Goal: Task Accomplishment & Management: Use online tool/utility

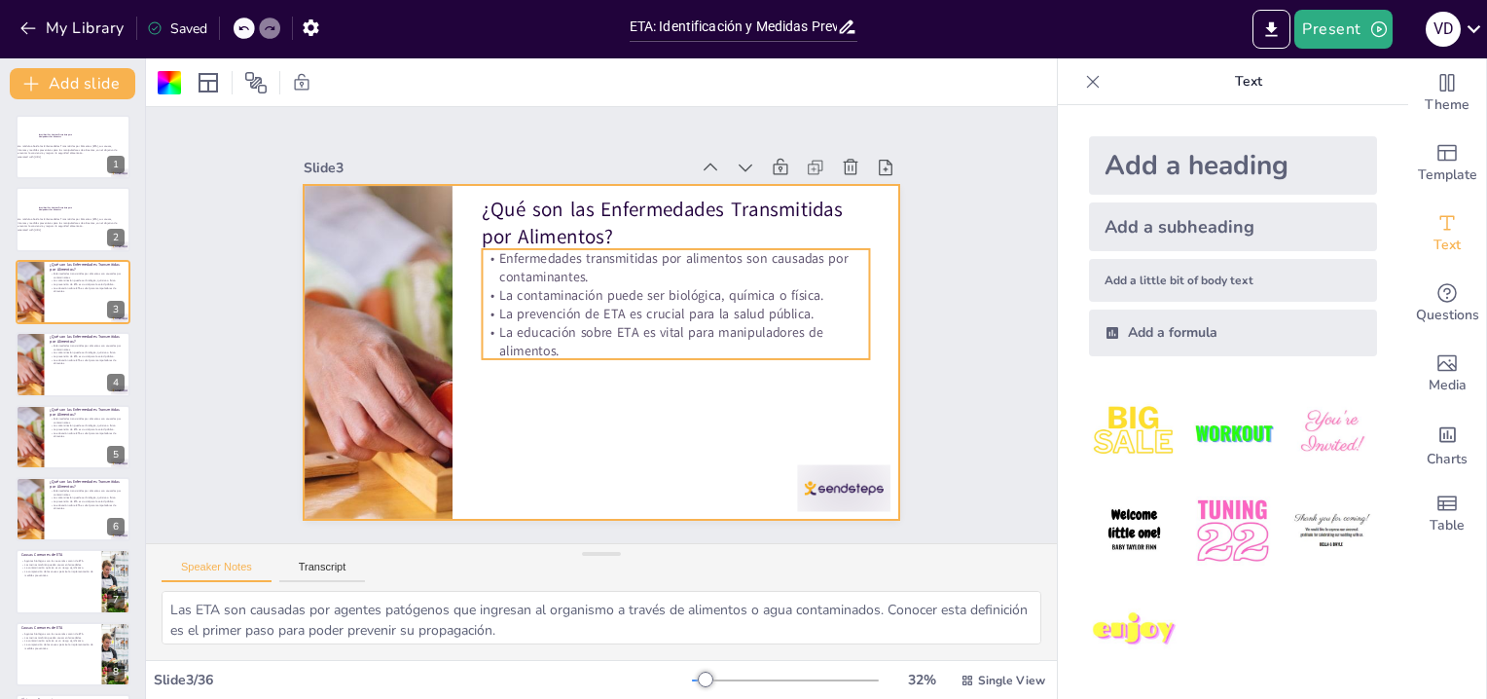
checkbox input "true"
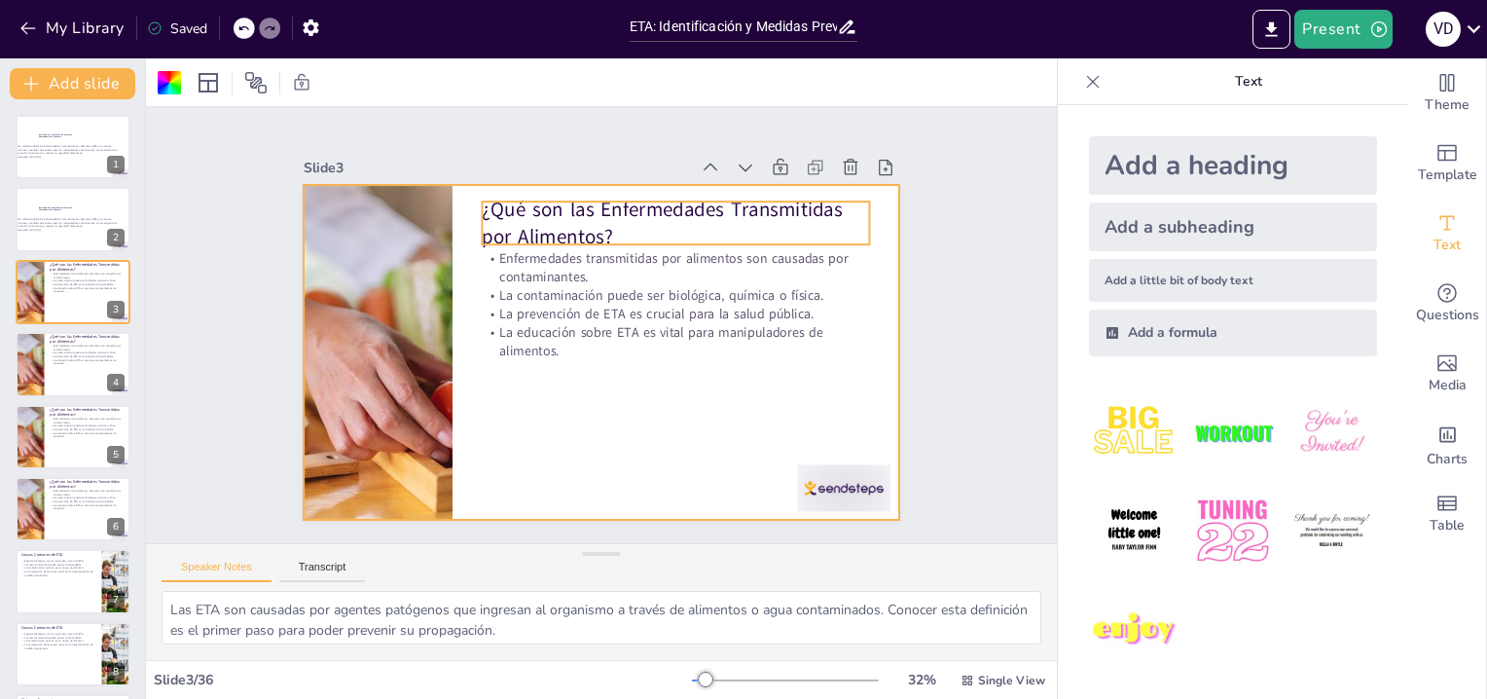
checkbox input "true"
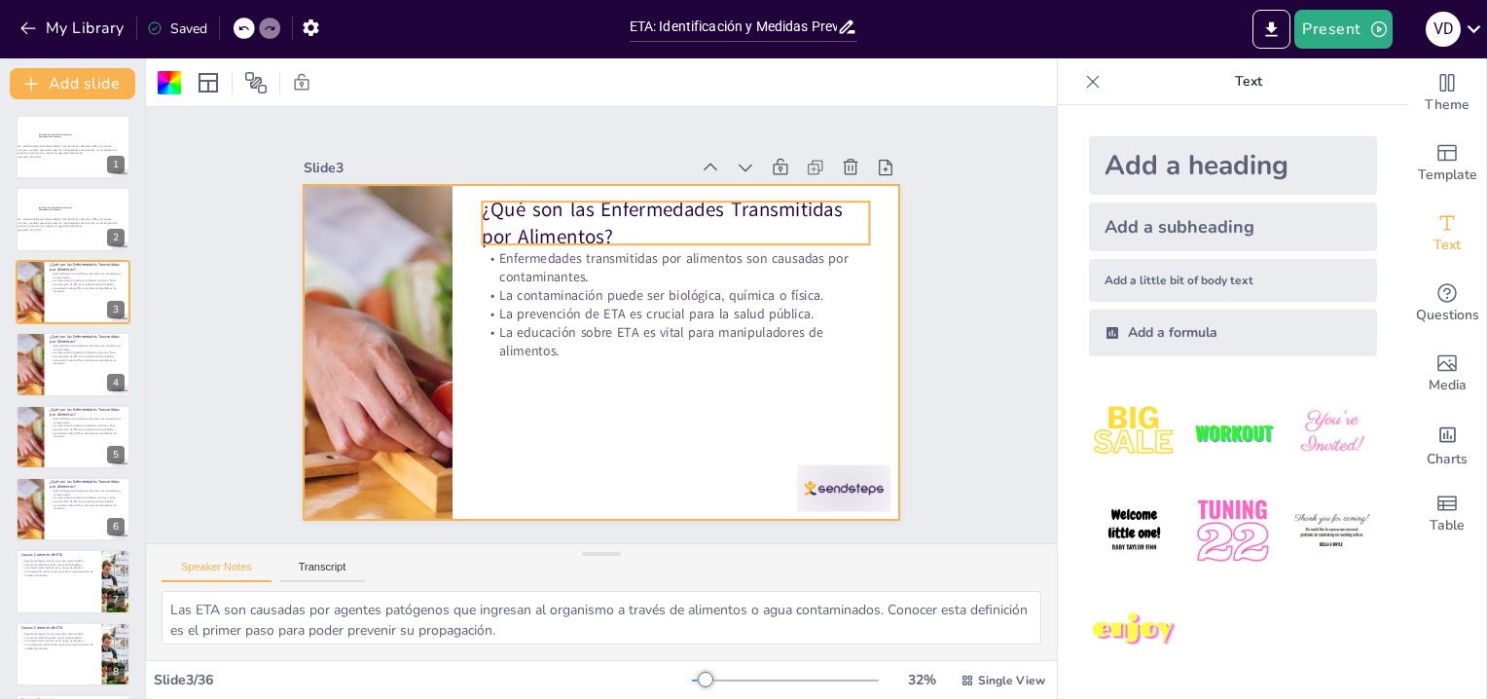
checkbox input "true"
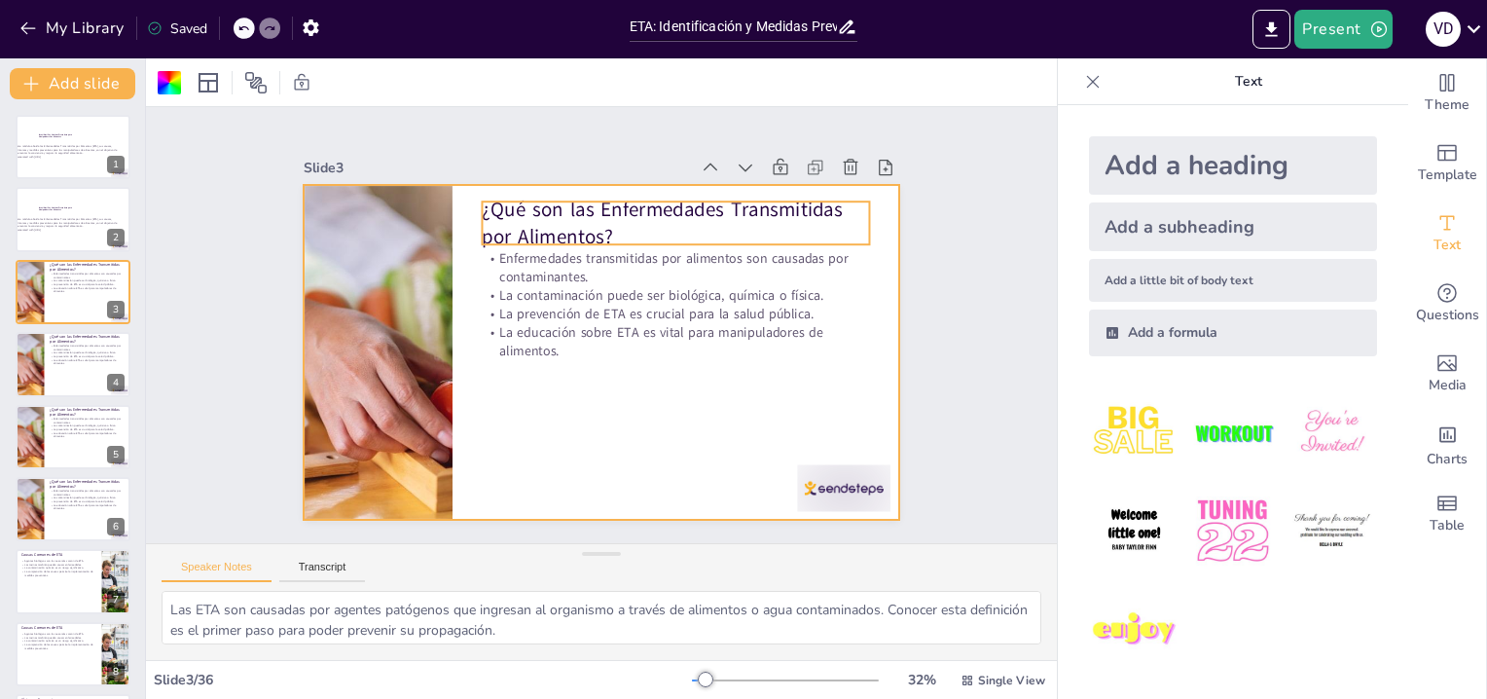
checkbox input "true"
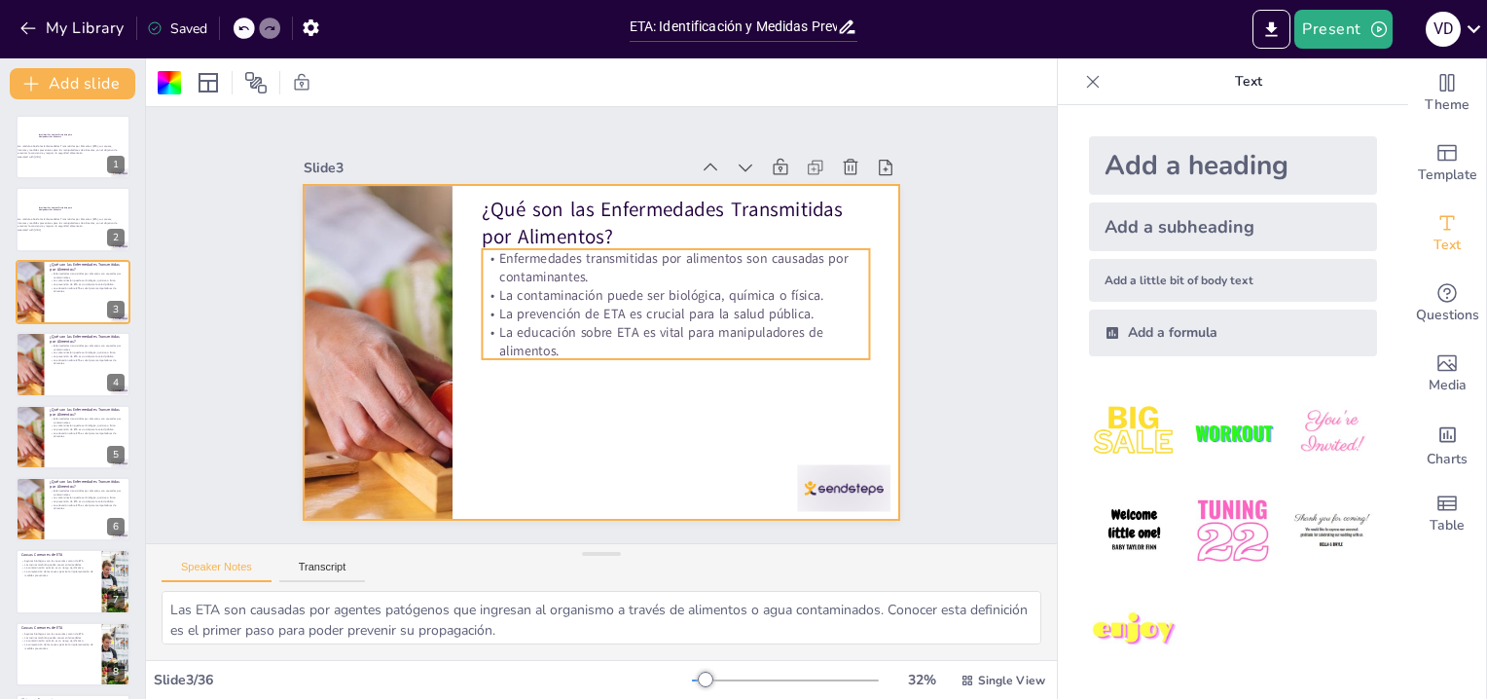
checkbox input "true"
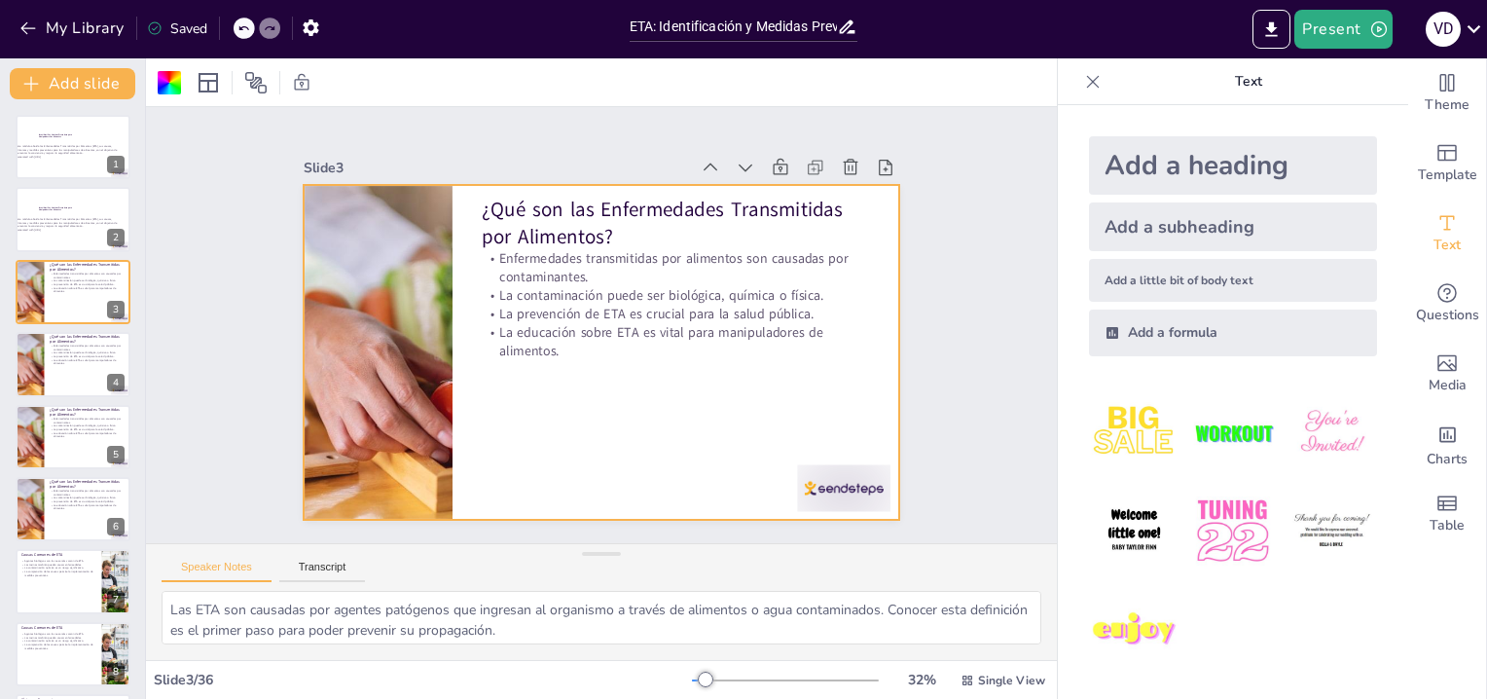
checkbox input "true"
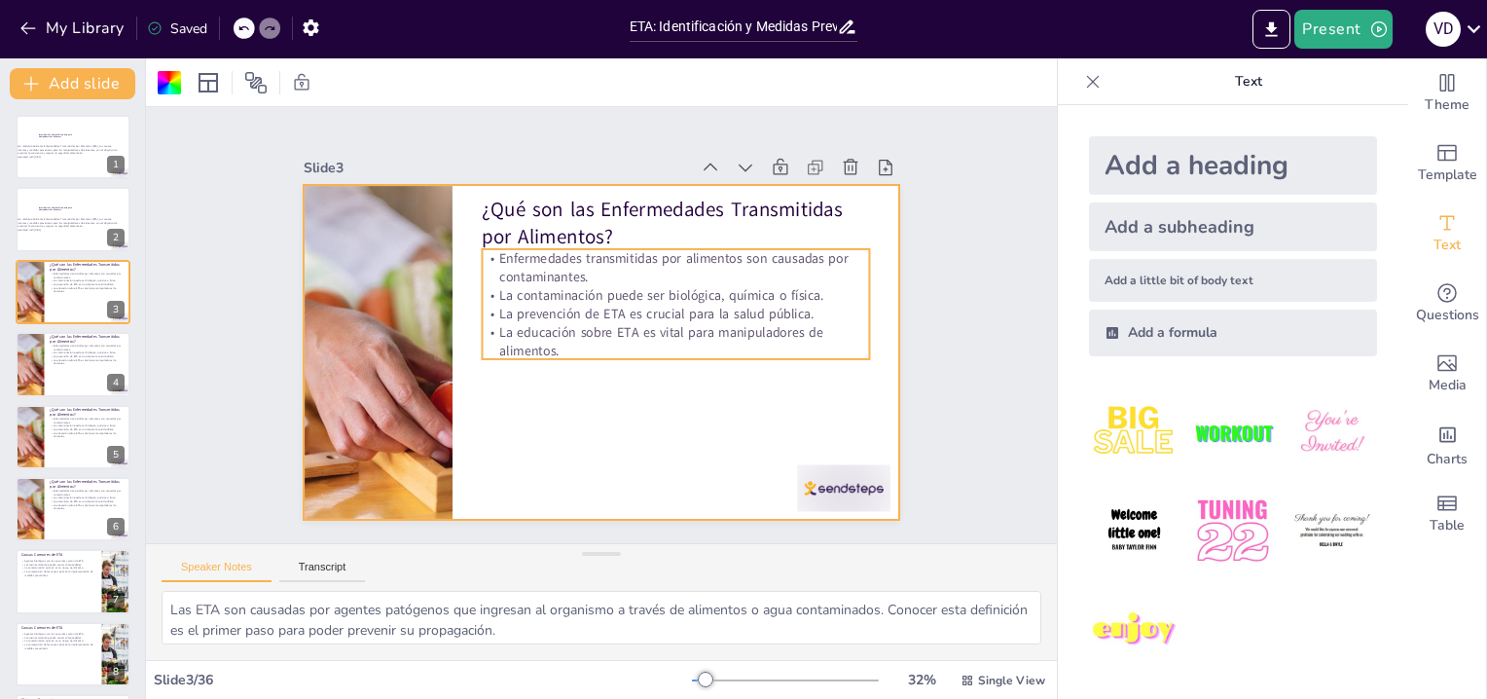
checkbox input "true"
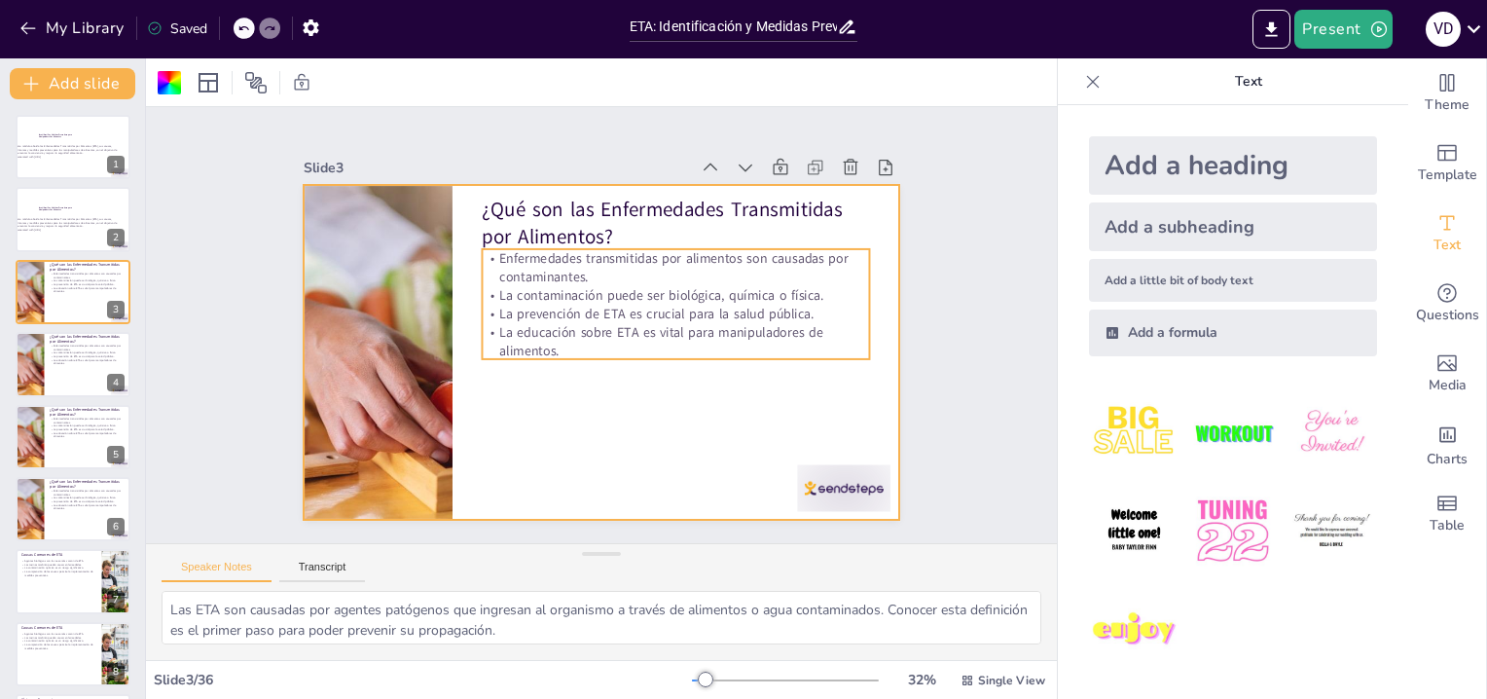
checkbox input "true"
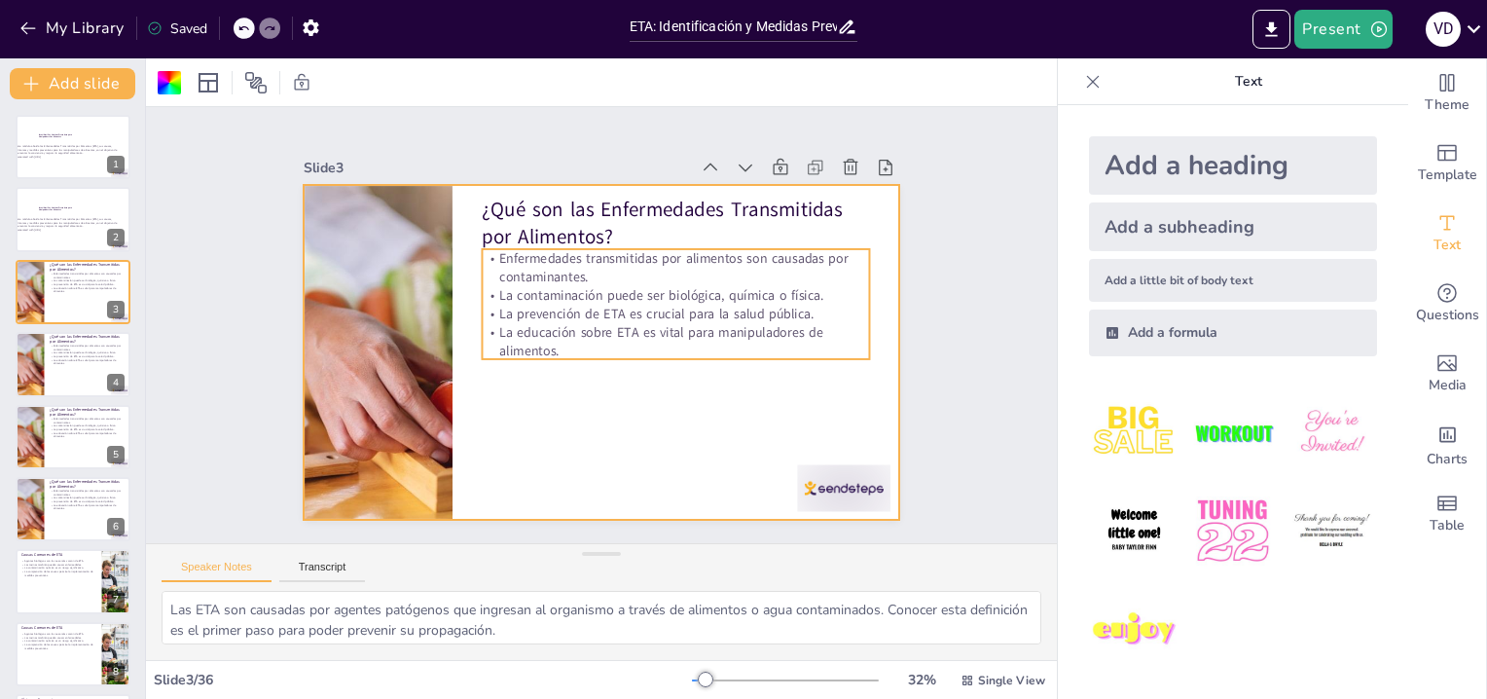
checkbox input "true"
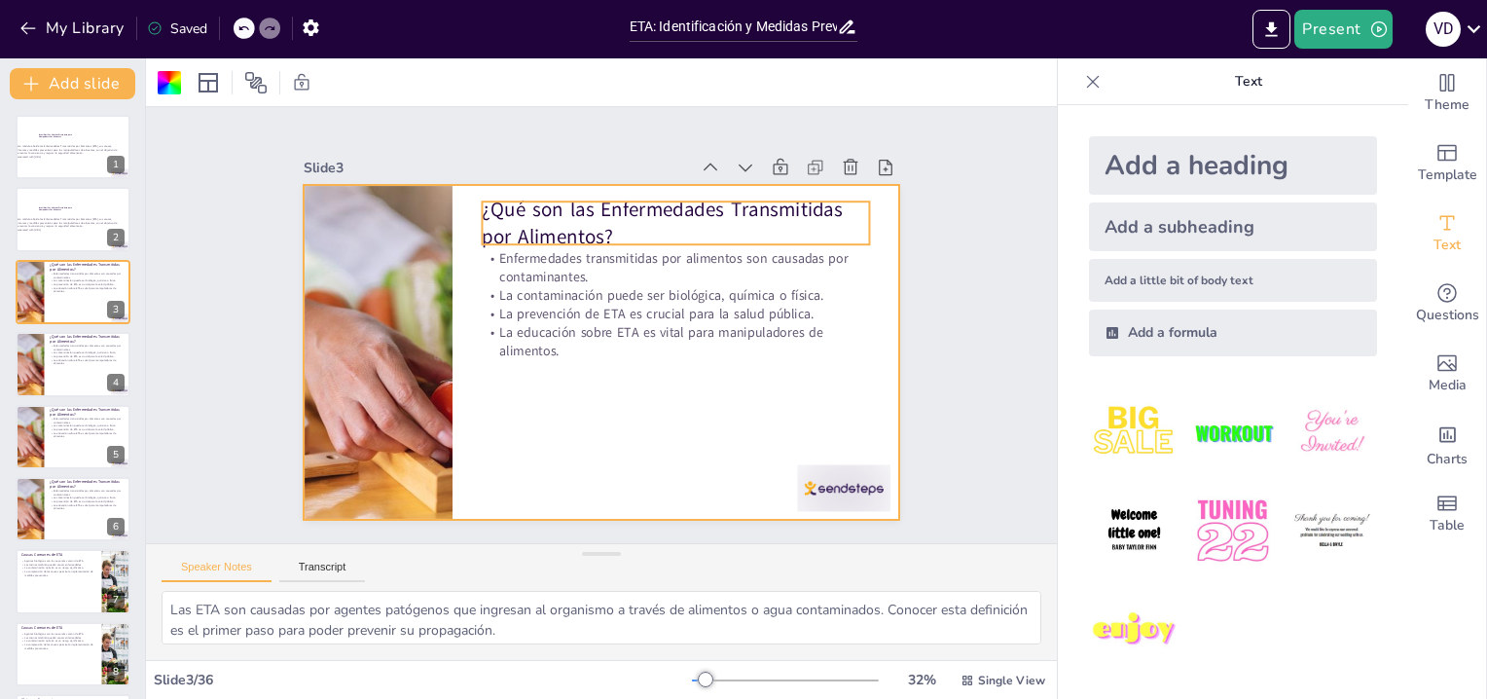
checkbox input "true"
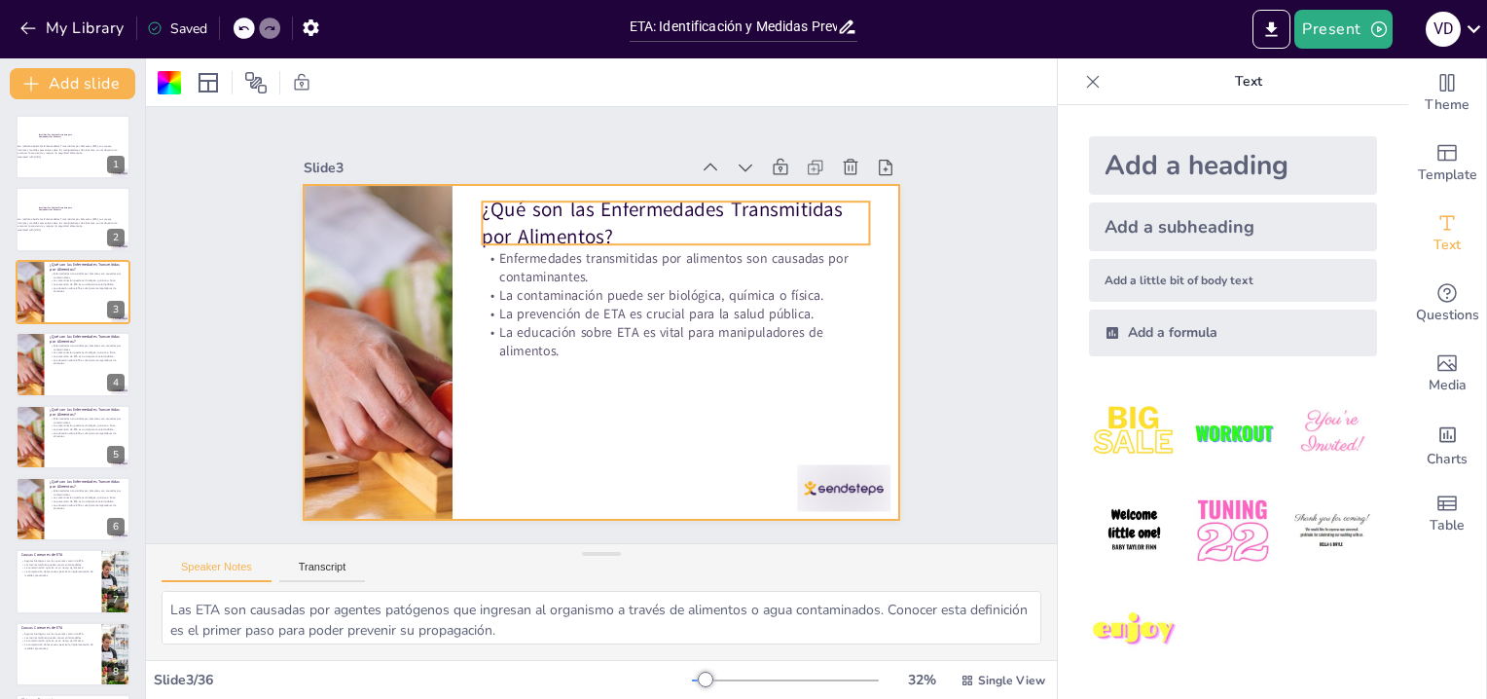
checkbox input "true"
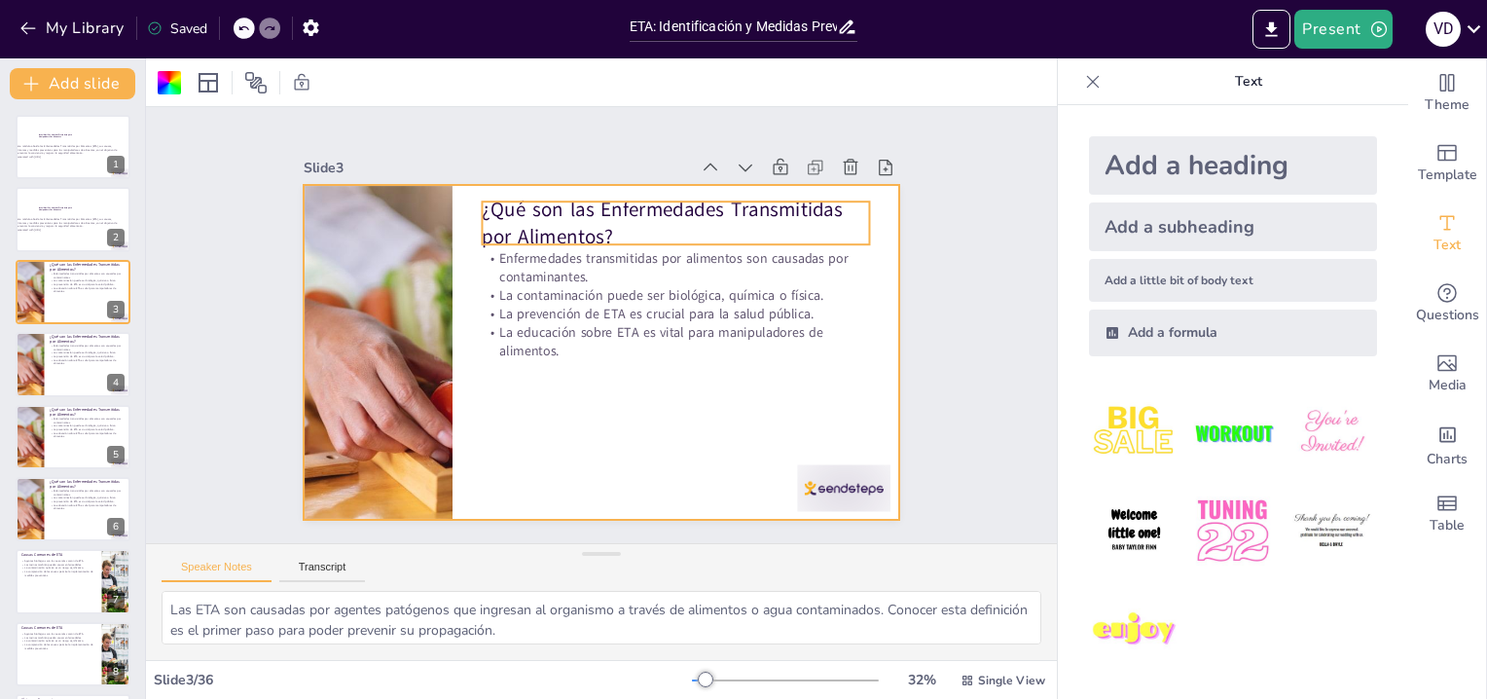
checkbox input "true"
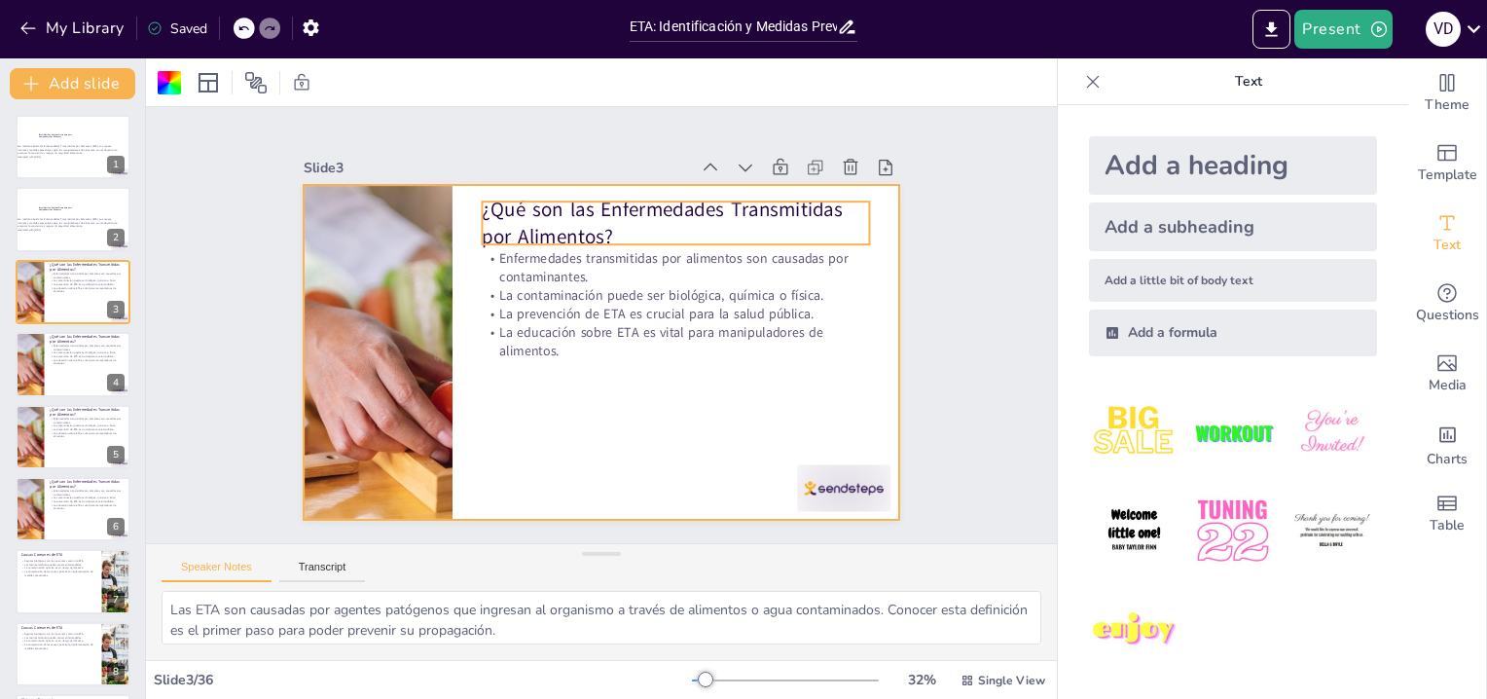
checkbox input "true"
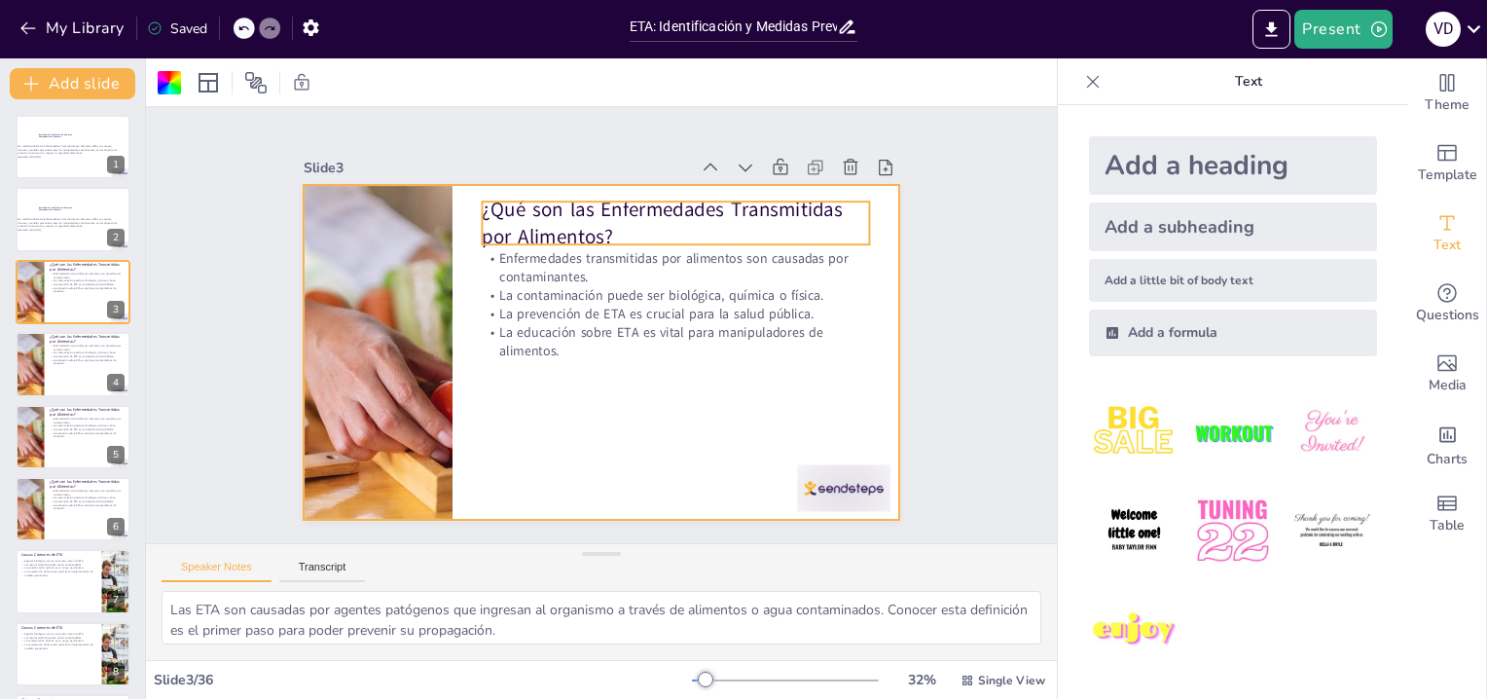
checkbox input "true"
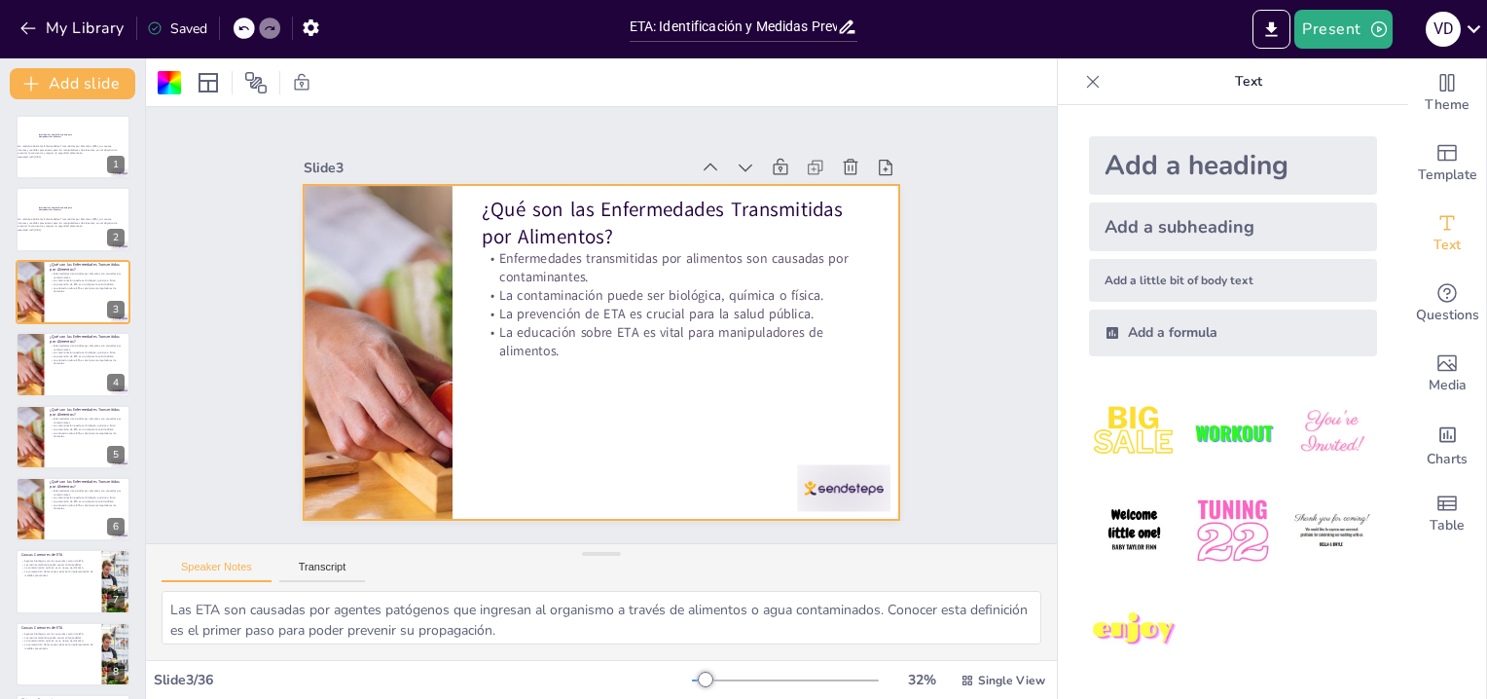
checkbox input "true"
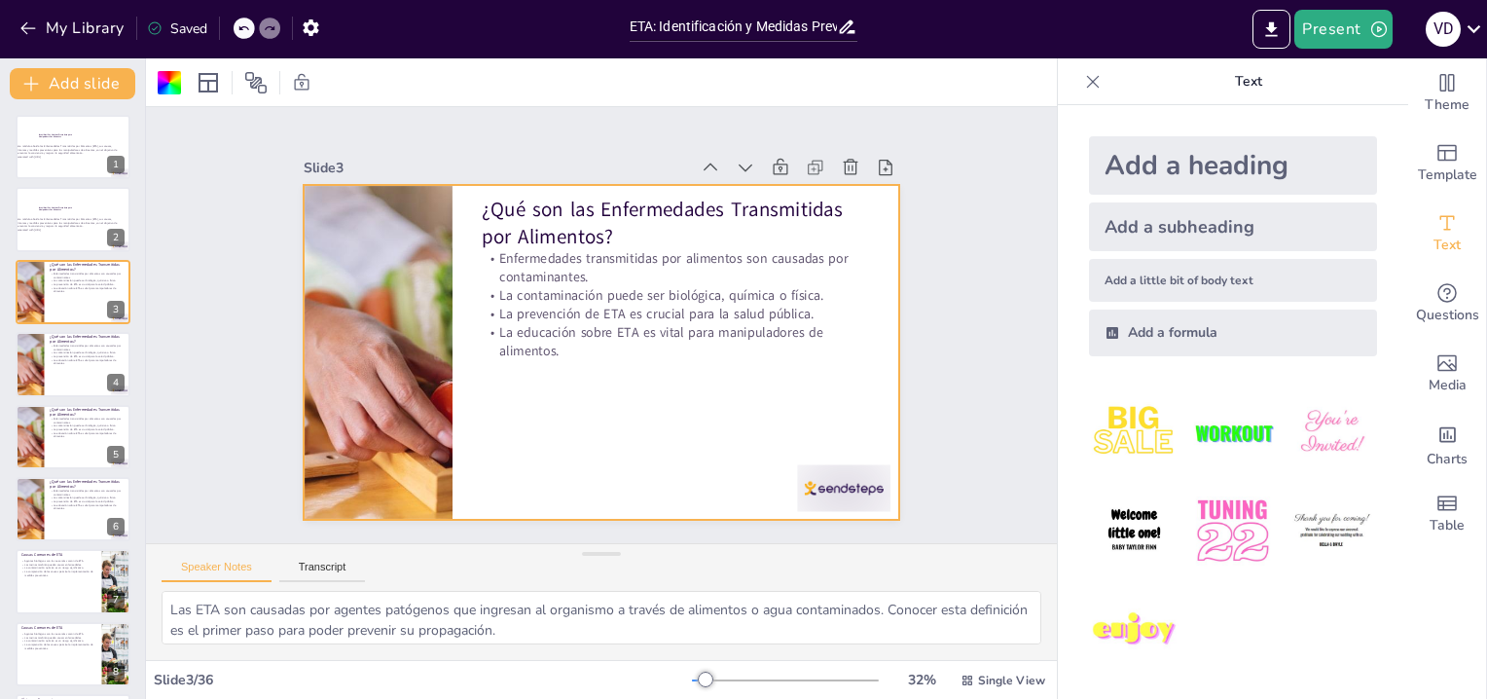
checkbox input "true"
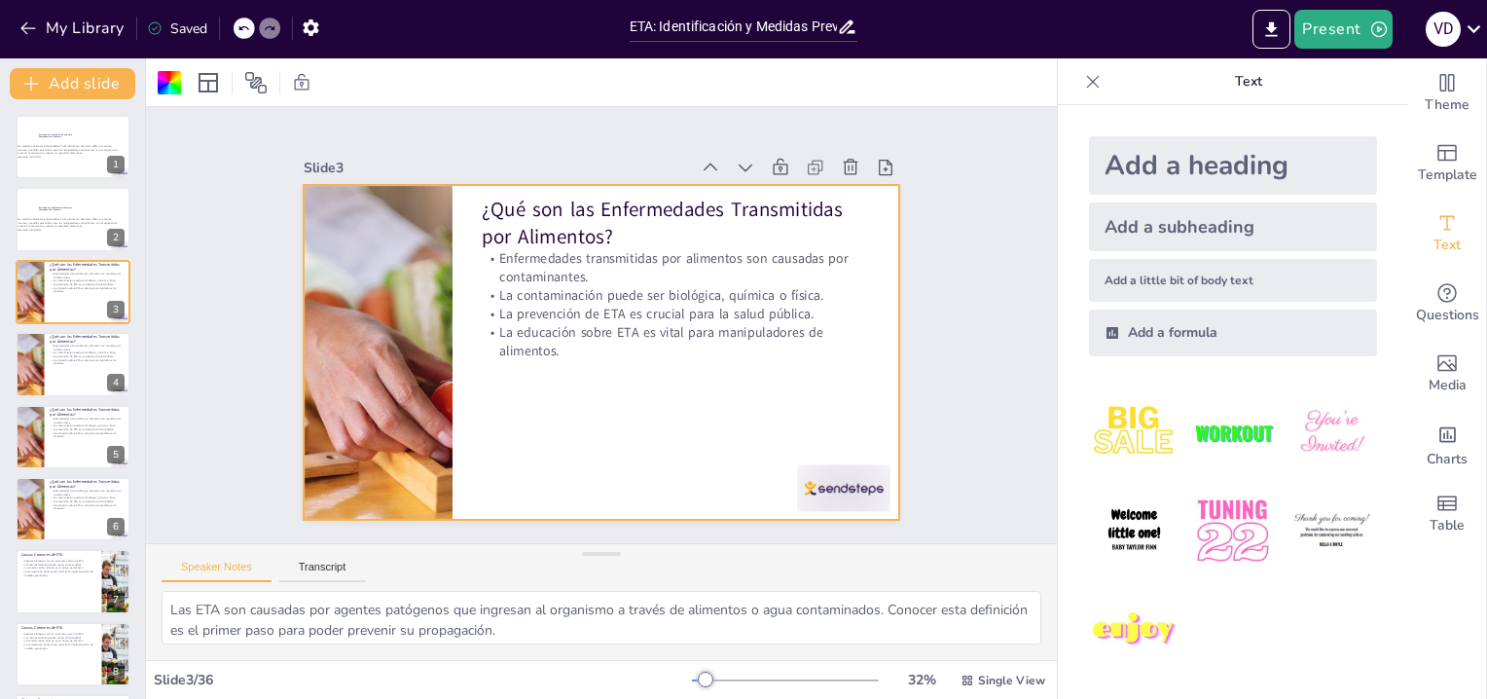
checkbox input "true"
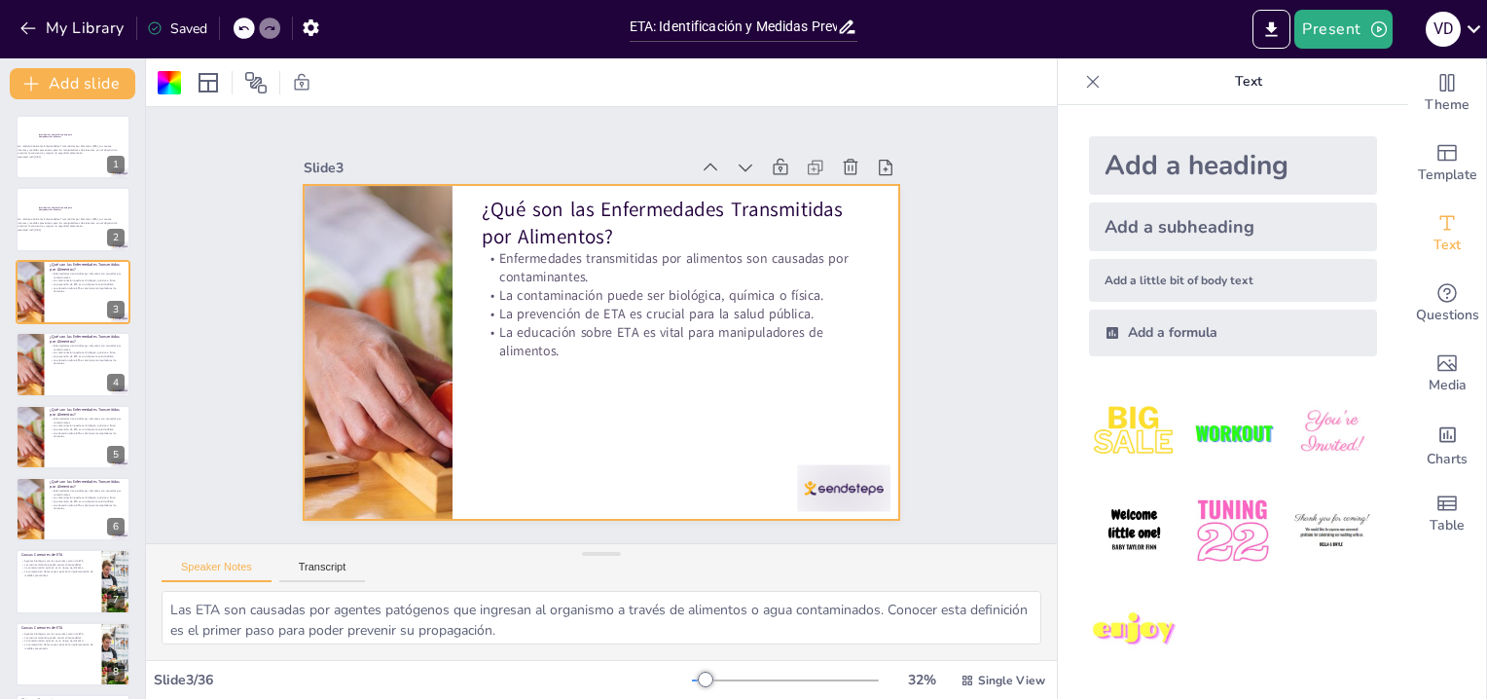
checkbox input "true"
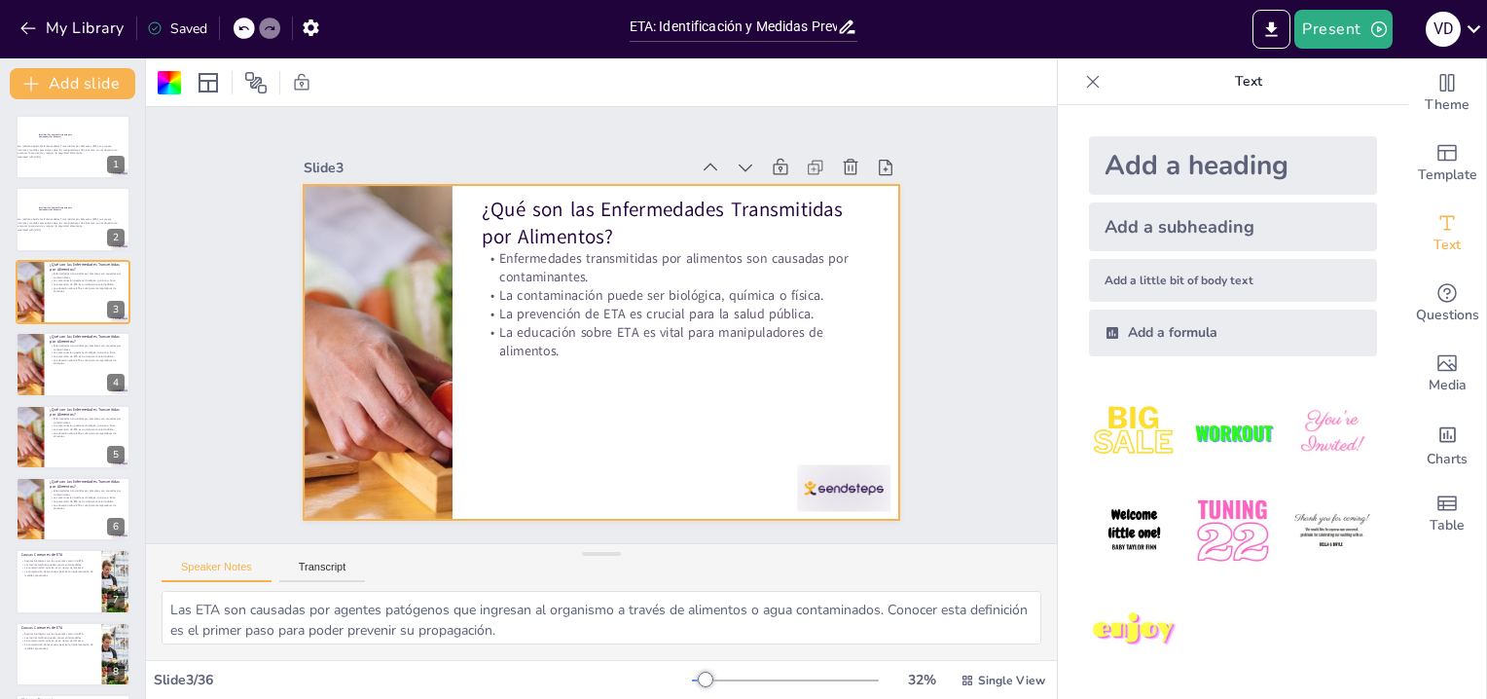
checkbox input "true"
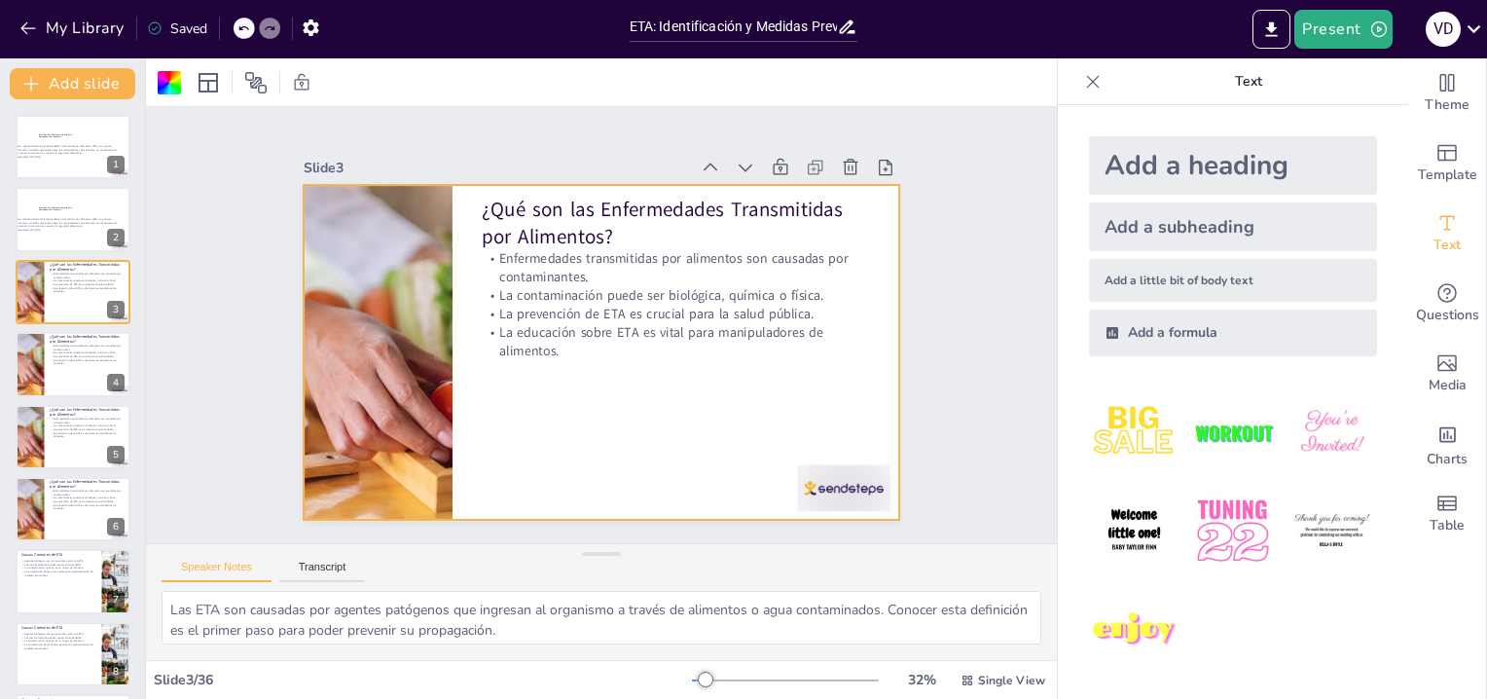
checkbox input "true"
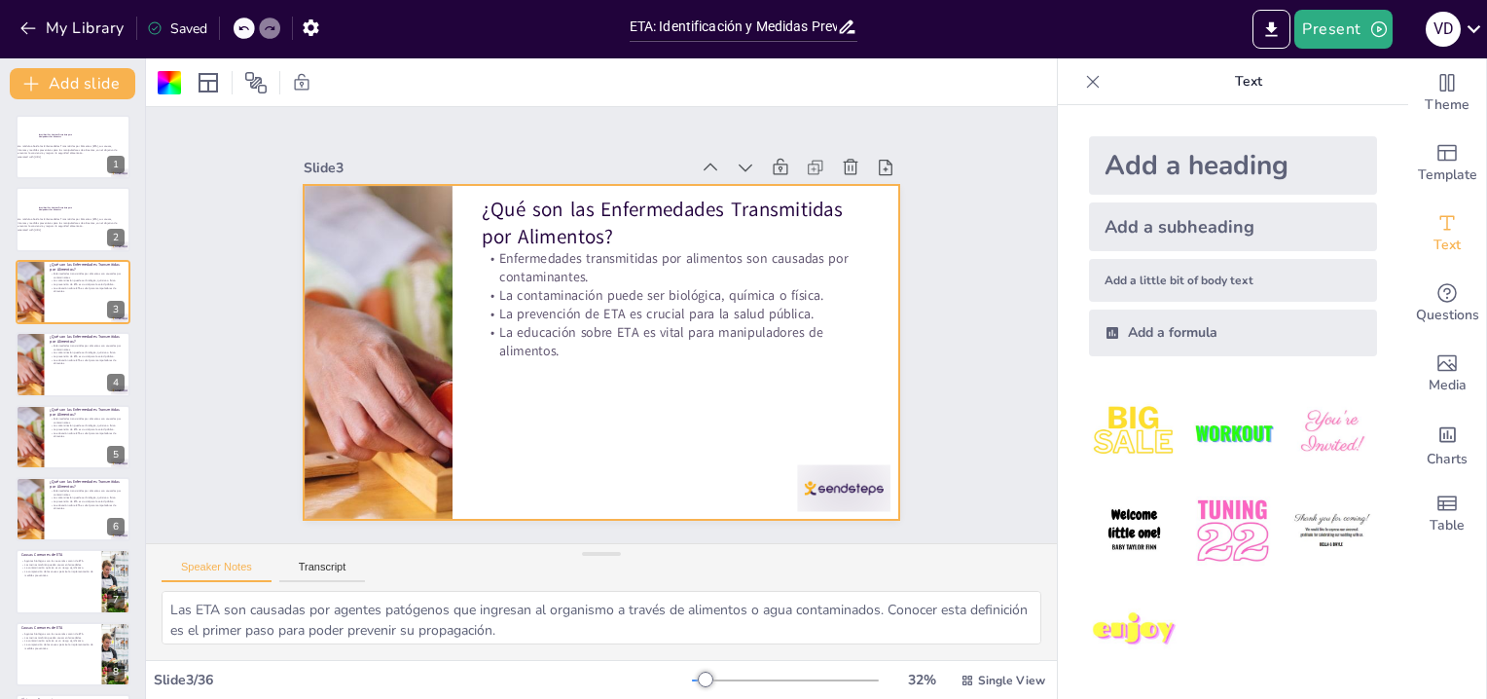
checkbox input "true"
